Goal: Task Accomplishment & Management: Use online tool/utility

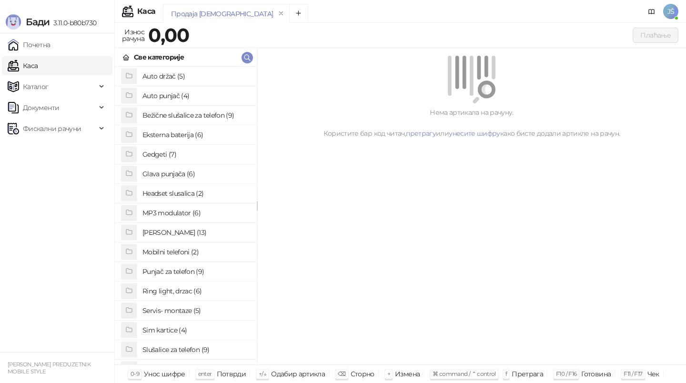
click at [194, 231] on h4 "[PERSON_NAME] (13)" at bounding box center [195, 232] width 107 height 15
click at [212, 136] on h4 "Maska za telefon 2" at bounding box center [195, 134] width 107 height 15
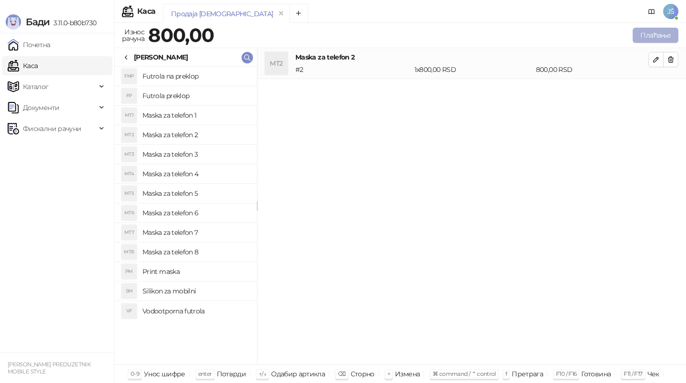
click at [673, 40] on button "Плаћање" at bounding box center [655, 35] width 46 height 15
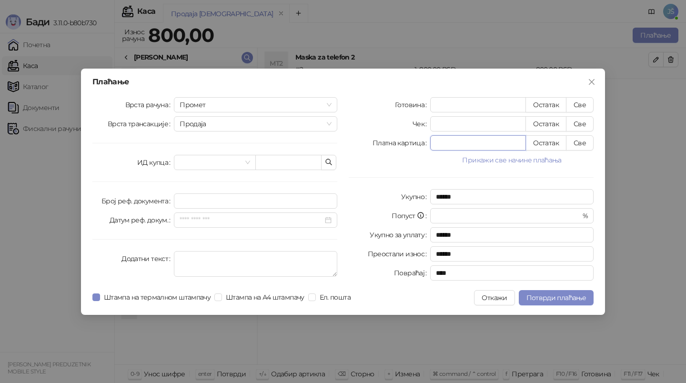
click at [498, 143] on input "*" at bounding box center [477, 143] width 95 height 14
click at [578, 144] on button "Све" at bounding box center [580, 142] width 28 height 15
type input "***"
type input "****"
click at [560, 302] on button "Потврди плаћање" at bounding box center [555, 297] width 75 height 15
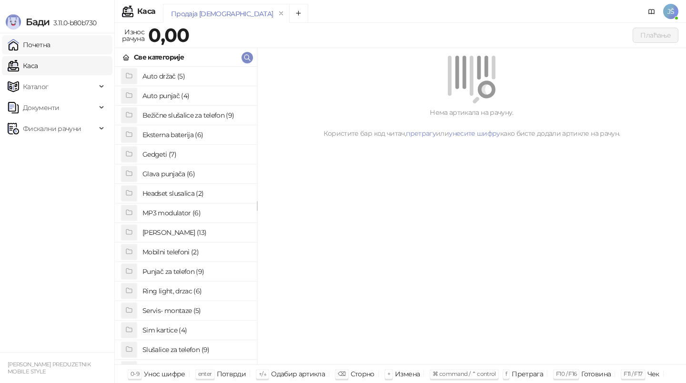
click at [50, 49] on link "Почетна" at bounding box center [29, 44] width 43 height 19
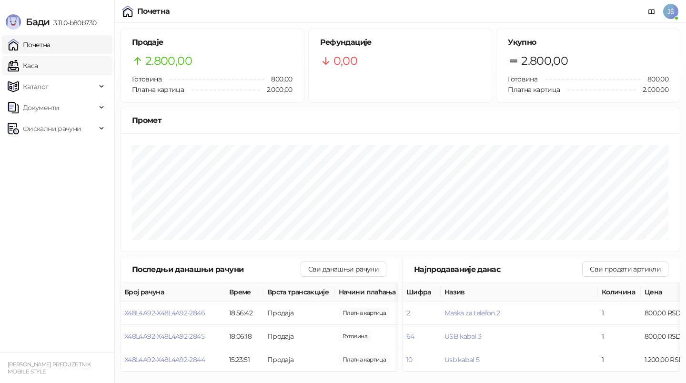
click at [38, 60] on link "Каса" at bounding box center [23, 65] width 30 height 19
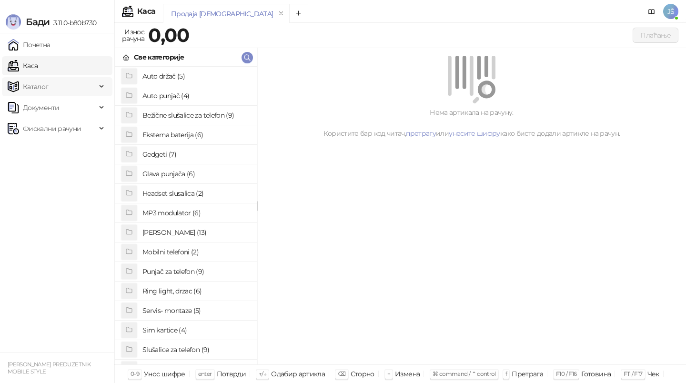
click at [75, 87] on span "Каталог" at bounding box center [52, 86] width 89 height 19
click at [51, 217] on ul "Почетна [PERSON_NAME] Робне марке [PERSON_NAME] Документи Фискални рачуни" at bounding box center [57, 192] width 114 height 318
click at [63, 196] on span "Фискални рачуни" at bounding box center [52, 193] width 58 height 19
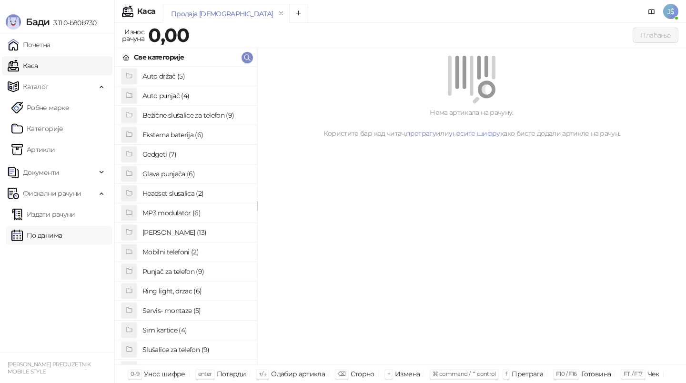
click at [58, 241] on link "По данима" at bounding box center [36, 235] width 50 height 19
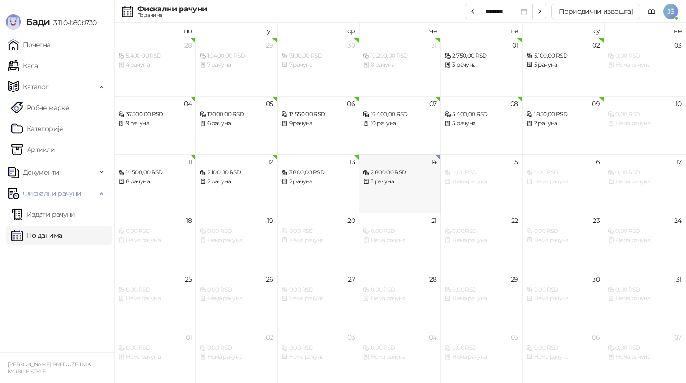
click at [402, 202] on div "14 2.800,00 RSD 3 рачуна" at bounding box center [399, 183] width 81 height 59
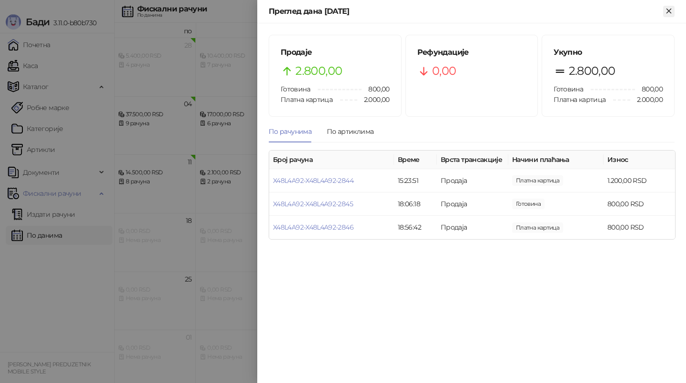
click at [671, 14] on icon "Close" at bounding box center [668, 11] width 9 height 9
